Goal: Find specific page/section: Find specific page/section

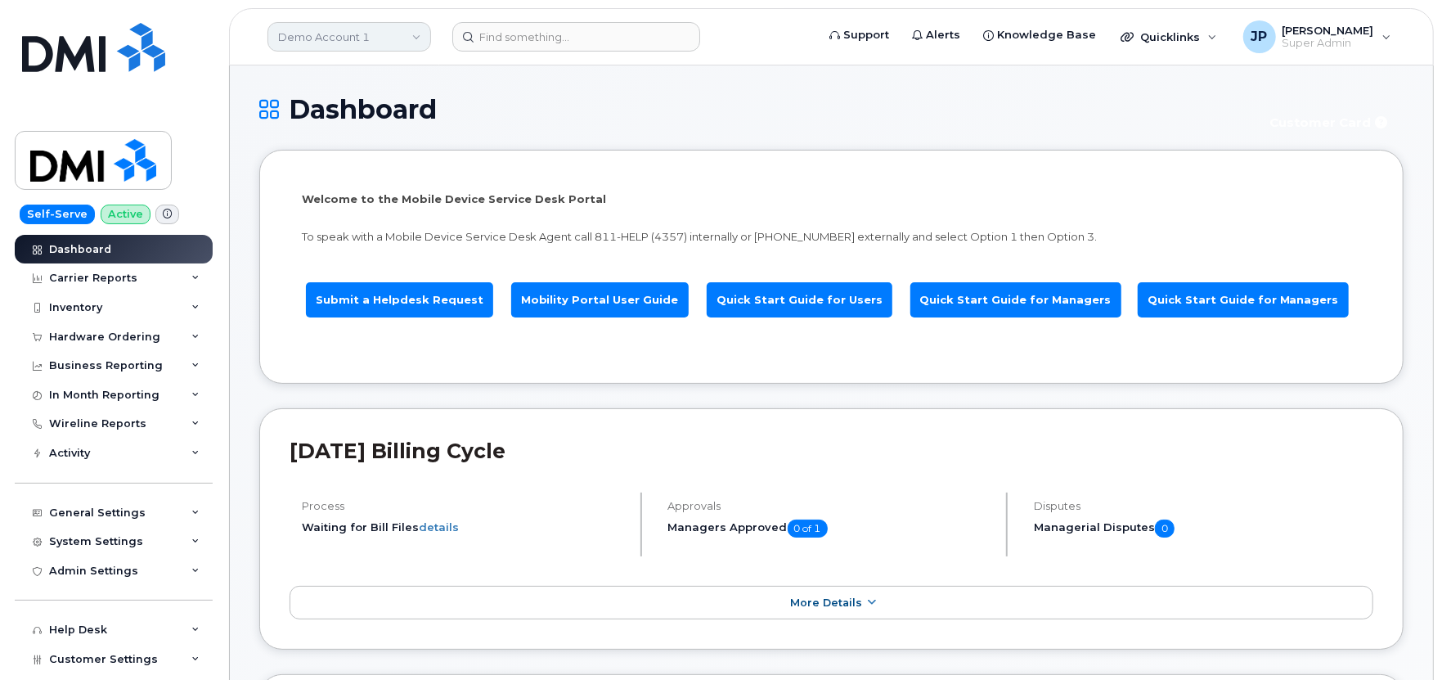
click at [414, 43] on link "Demo Account 1" at bounding box center [349, 36] width 164 height 29
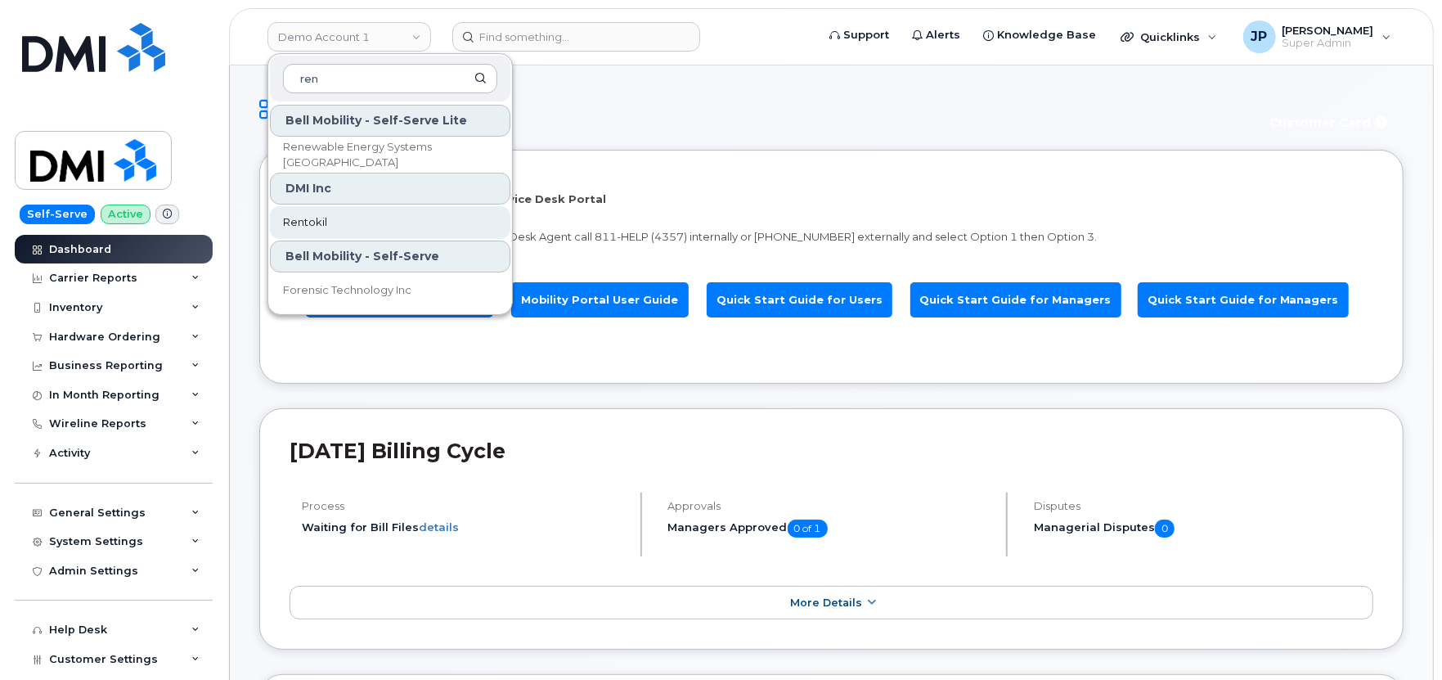
type input "ren"
click at [319, 225] on span "Rentokil" at bounding box center [305, 222] width 44 height 16
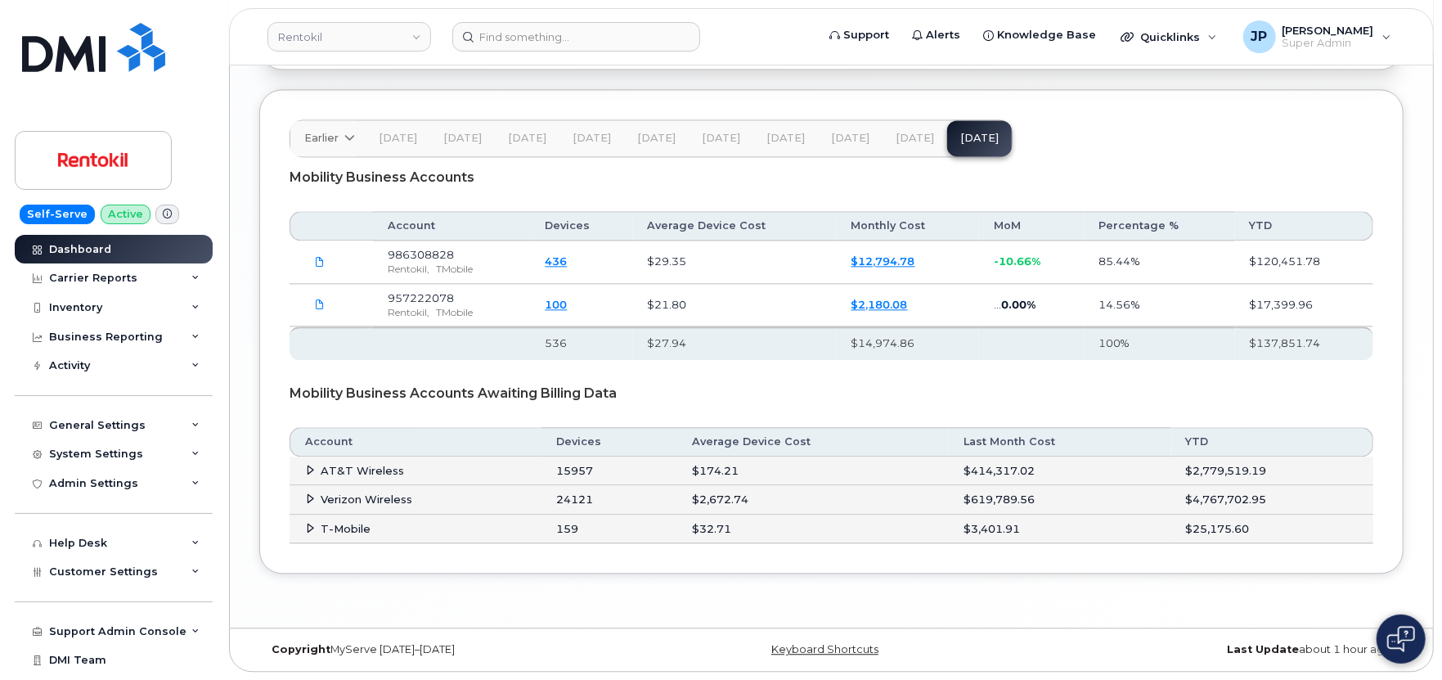
scroll to position [2511, 0]
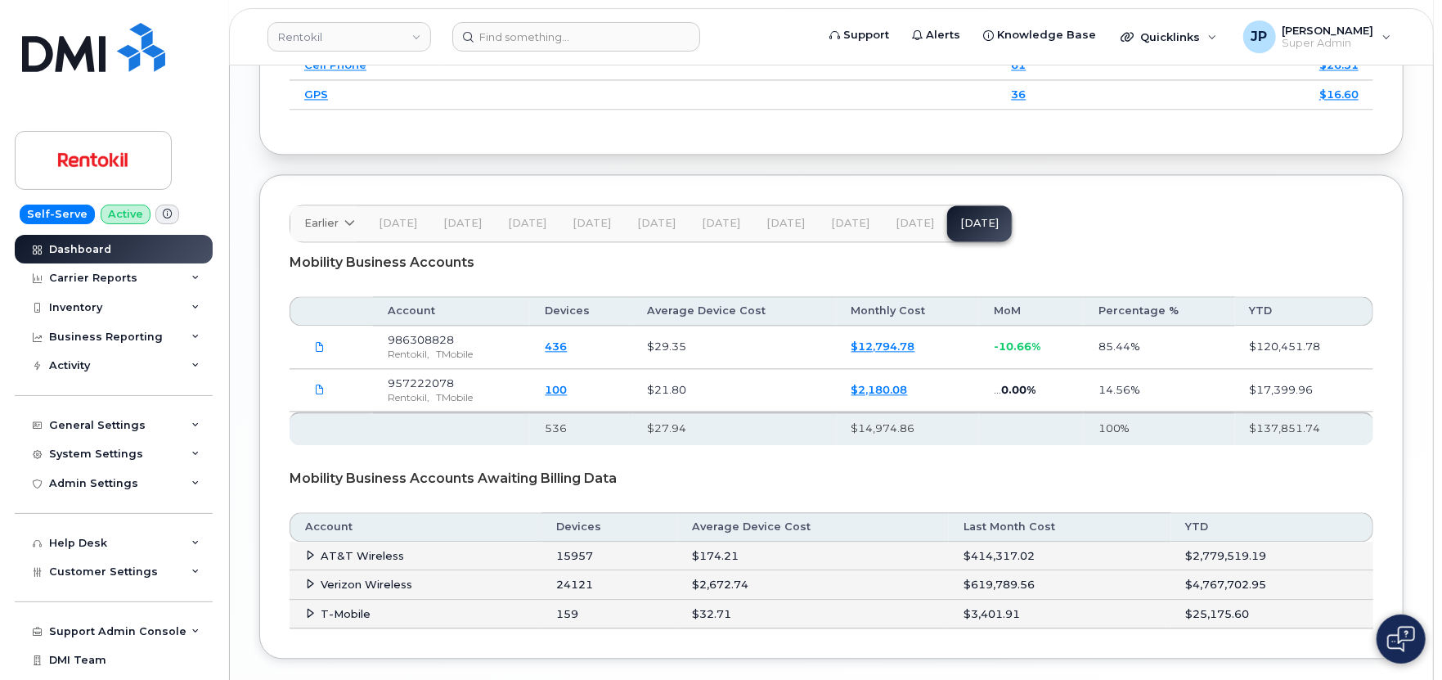
click at [906, 221] on span "[DATE]" at bounding box center [915, 223] width 38 height 13
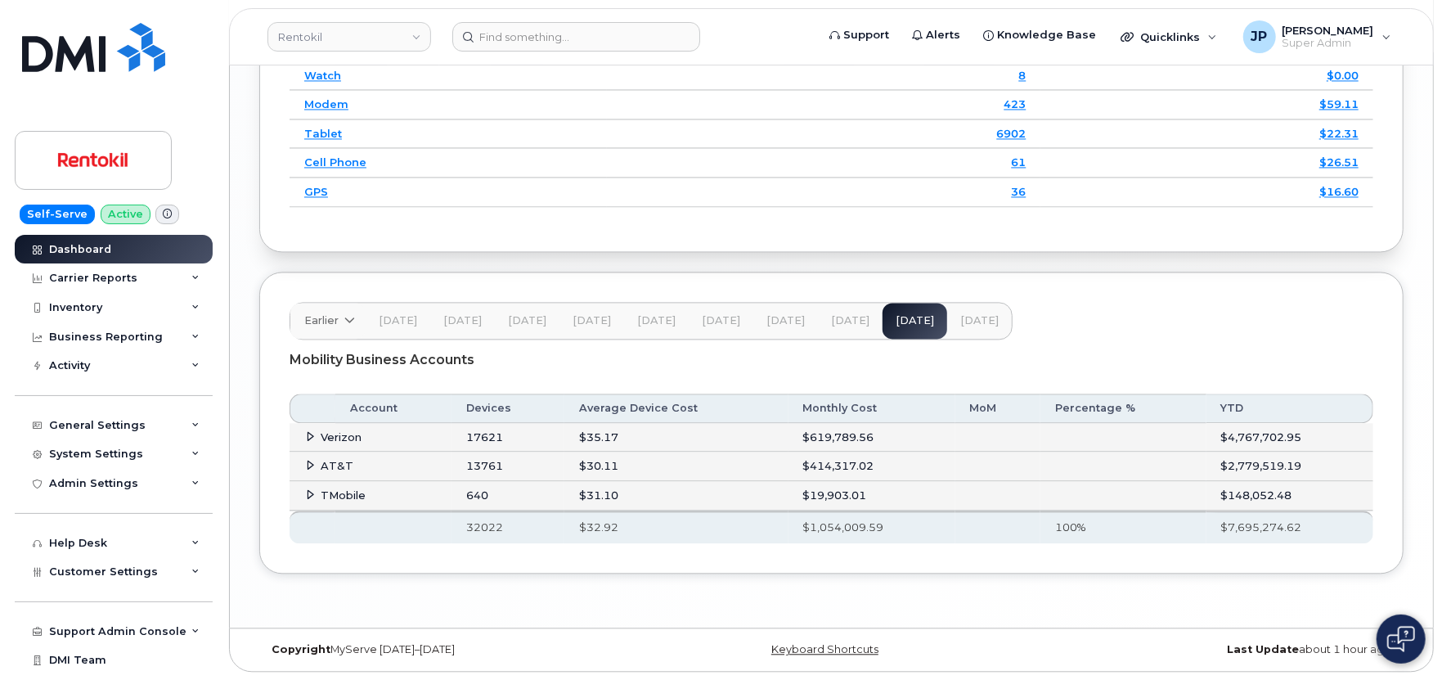
scroll to position [2327, 0]
click at [309, 435] on icon at bounding box center [311, 436] width 11 height 11
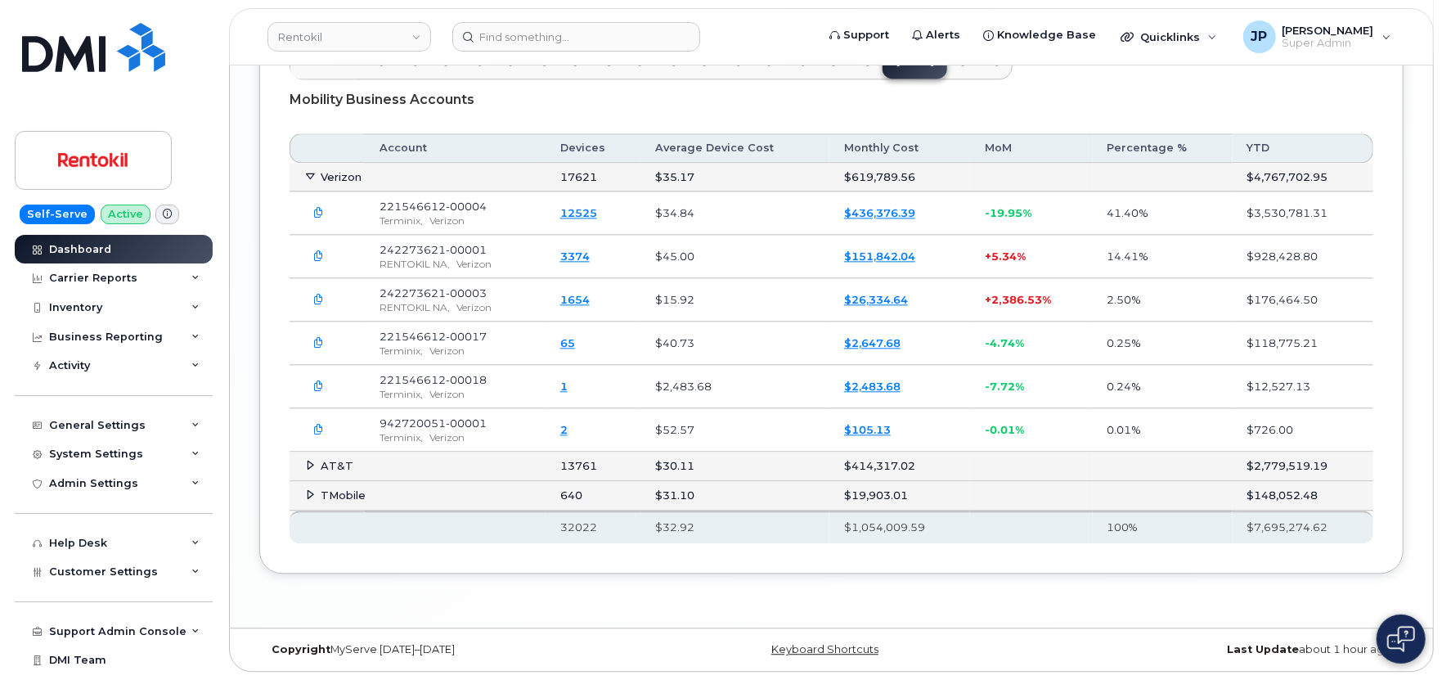
scroll to position [2588, 0]
click at [313, 466] on icon at bounding box center [311, 465] width 11 height 11
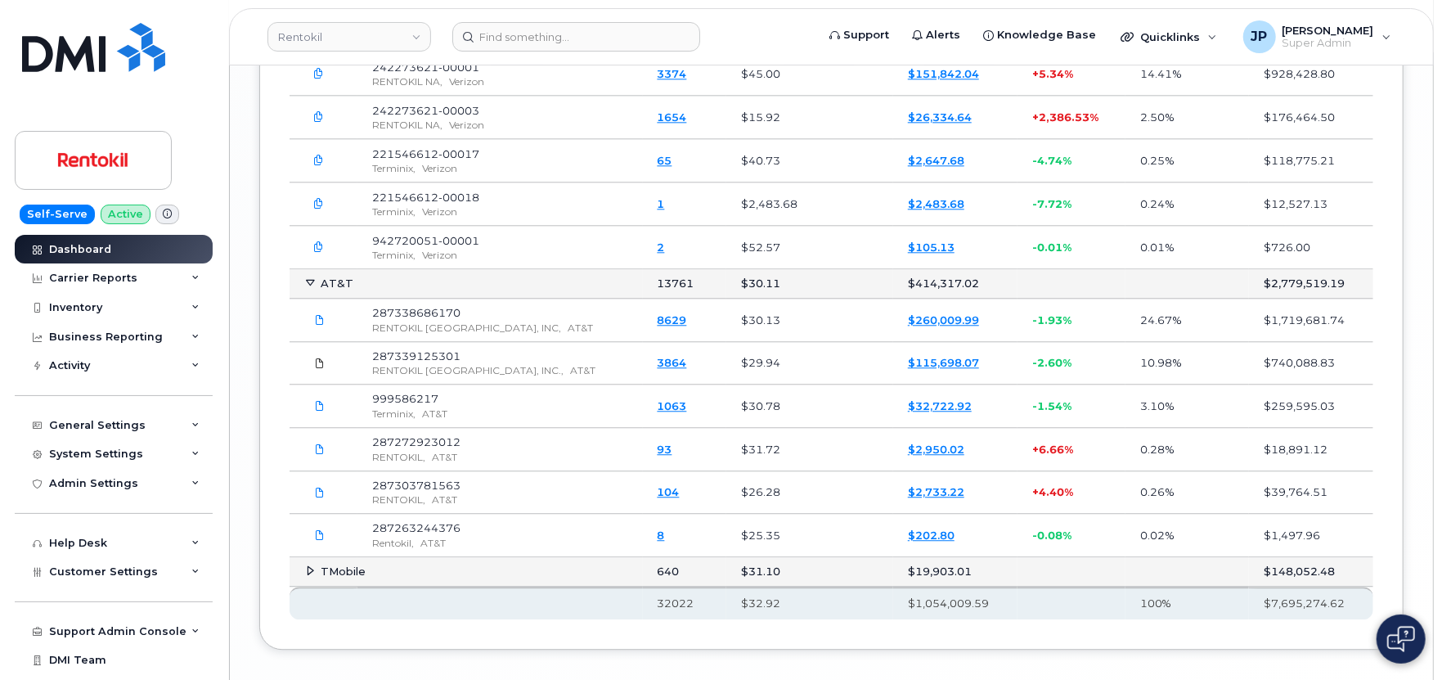
scroll to position [2770, 0]
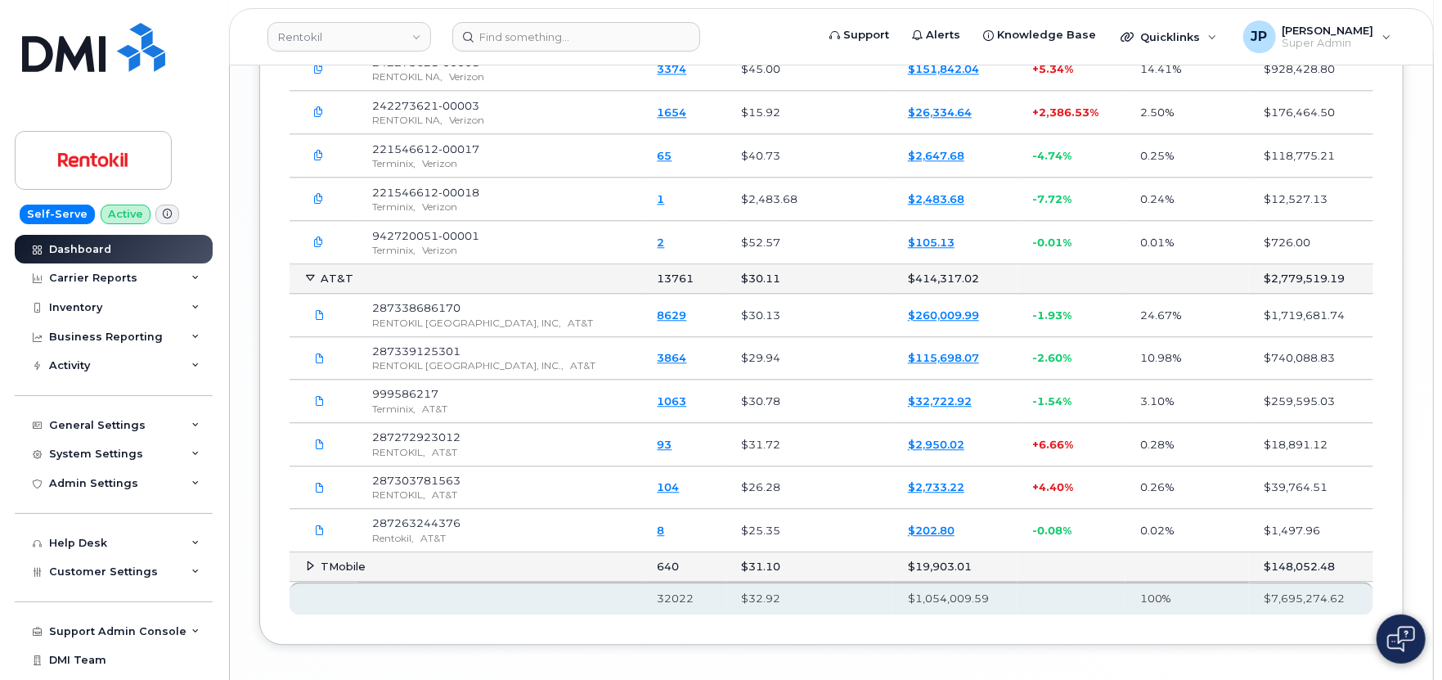
click at [301, 571] on td "TMobile" at bounding box center [466, 566] width 353 height 29
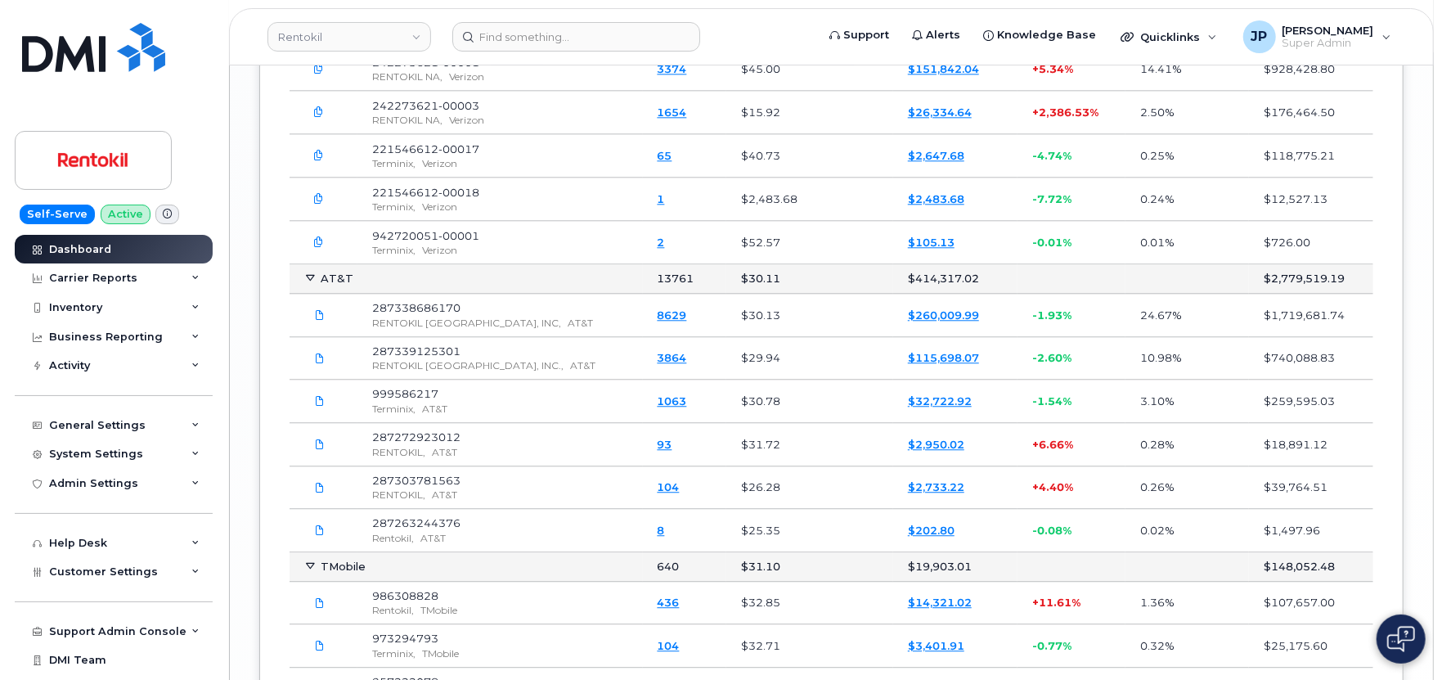
scroll to position [2899, 0]
